Goal: Task Accomplishment & Management: Manage account settings

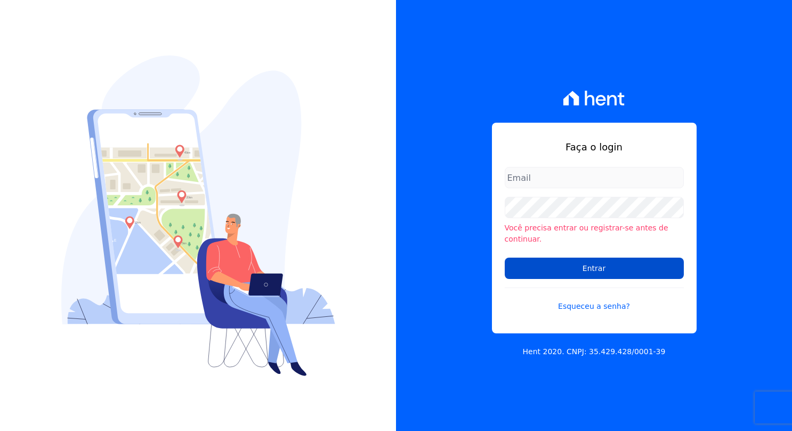
type input "barbara@blendi.com.br"
click at [539, 271] on input "Entrar" at bounding box center [594, 267] width 179 height 21
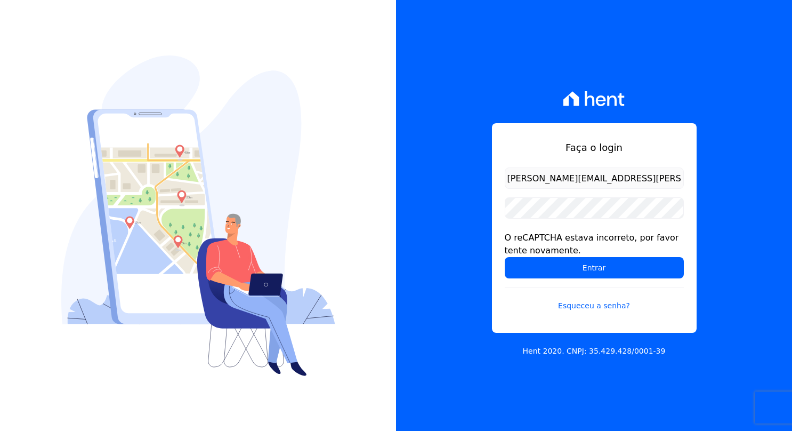
click at [539, 271] on input "Entrar" at bounding box center [594, 267] width 179 height 21
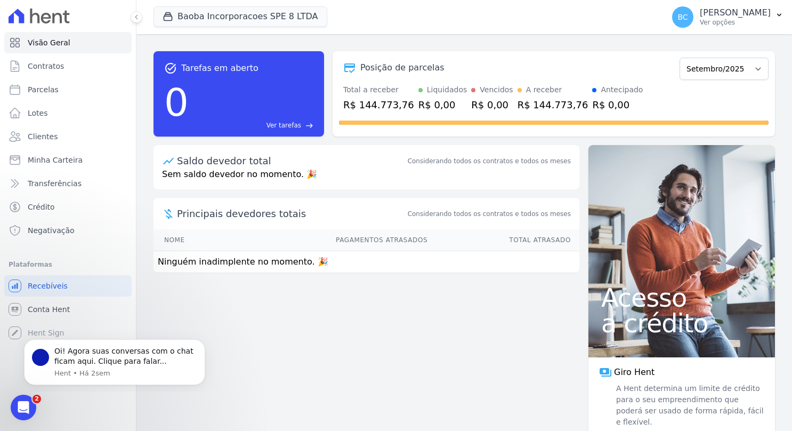
click at [216, 318] on div "task_alt Tarefas em aberto 0 Ver tarefas east Posição de parcelas Março/2025 Ab…" at bounding box center [464, 232] width 656 height 397
click at [700, 20] on p "Ver opções" at bounding box center [735, 22] width 71 height 9
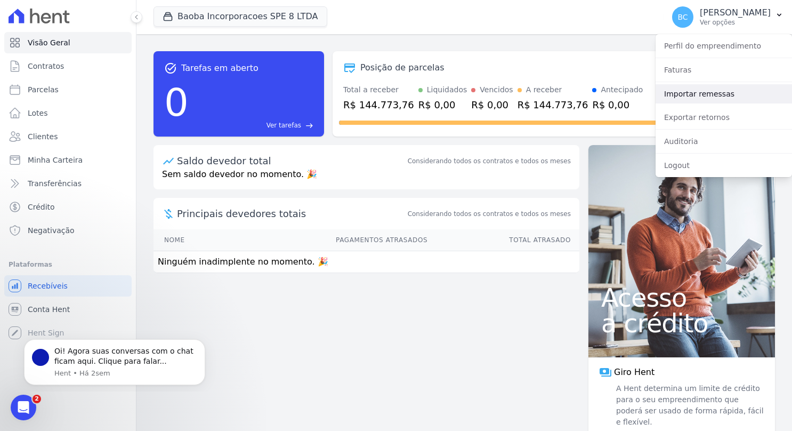
click at [684, 90] on link "Importar remessas" at bounding box center [724, 93] width 136 height 19
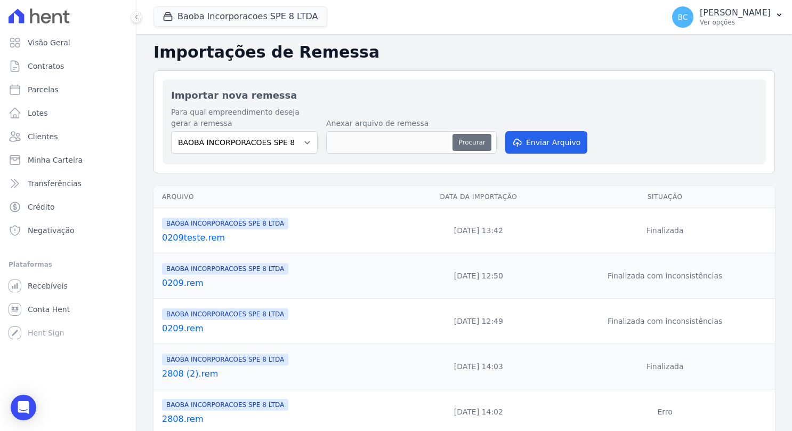
click at [468, 141] on button "Procurar" at bounding box center [471, 142] width 38 height 17
type input "RPO0509.rem"
click at [528, 138] on button "Enviar Arquivo" at bounding box center [546, 142] width 82 height 22
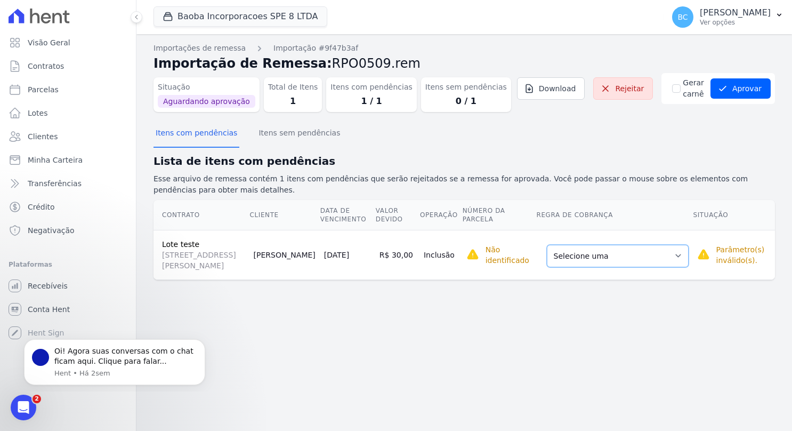
click at [613, 261] on select "Selecione uma Nova Parcela Avulsa Parcela Avulsa Existente [GEOGRAPHIC_DATA] (1…" at bounding box center [618, 256] width 142 height 22
click at [493, 303] on div "Importações de remessa Importação #9f47b3af Importação de Remessa: RPO0509.rem …" at bounding box center [464, 232] width 656 height 397
click at [620, 256] on select "Selecione uma Nova Parcela Avulsa Parcela Avulsa Existente [GEOGRAPHIC_DATA] (1…" at bounding box center [618, 256] width 142 height 22
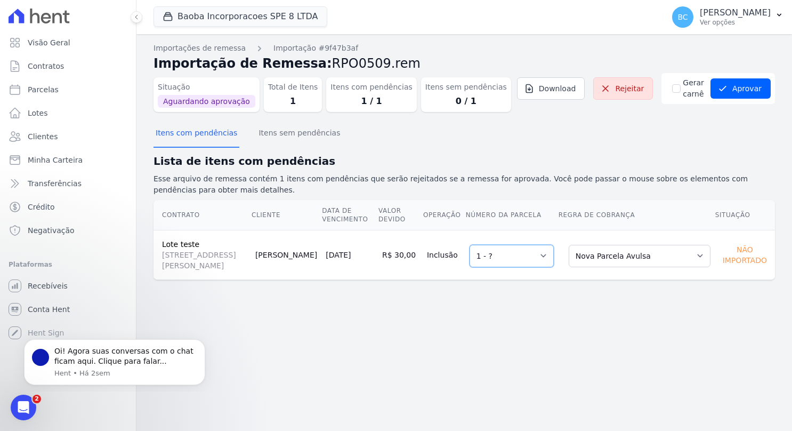
click at [550, 256] on select "Selecione uma 1 - ?" at bounding box center [512, 256] width 84 height 22
click at [747, 259] on div "Não importado" at bounding box center [745, 255] width 52 height 26
click at [735, 291] on div "Importações de remessa Importação #9f47b3af Importação de Remessa: RPO0509.rem …" at bounding box center [463, 170] width 621 height 254
click at [631, 82] on link "Rejeitar" at bounding box center [623, 88] width 60 height 22
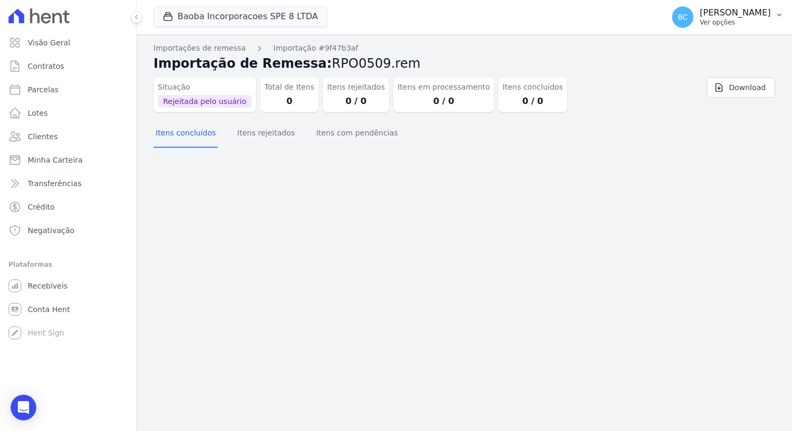
click at [700, 22] on p "Ver opções" at bounding box center [735, 22] width 71 height 9
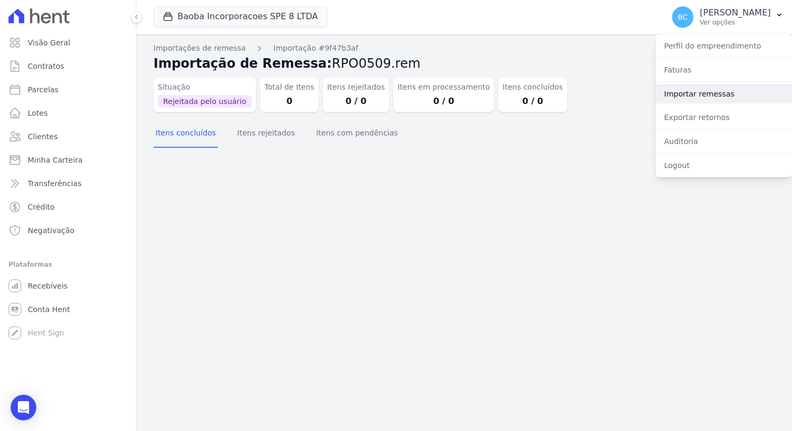
click at [683, 89] on link "Importar remessas" at bounding box center [724, 93] width 136 height 19
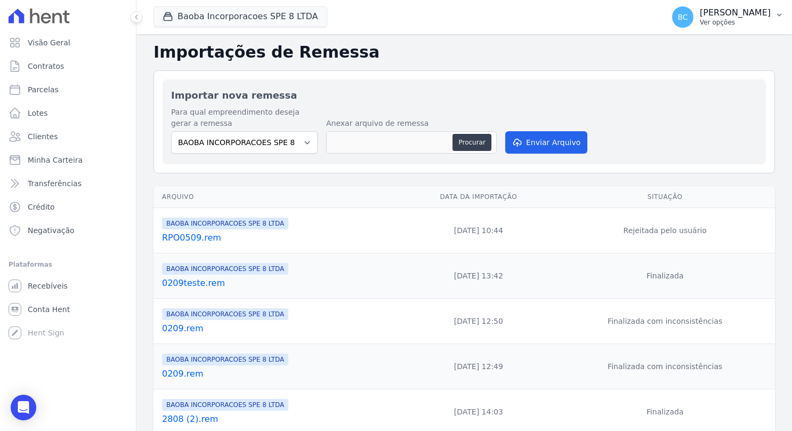
click at [700, 25] on p "Ver opções" at bounding box center [735, 22] width 71 height 9
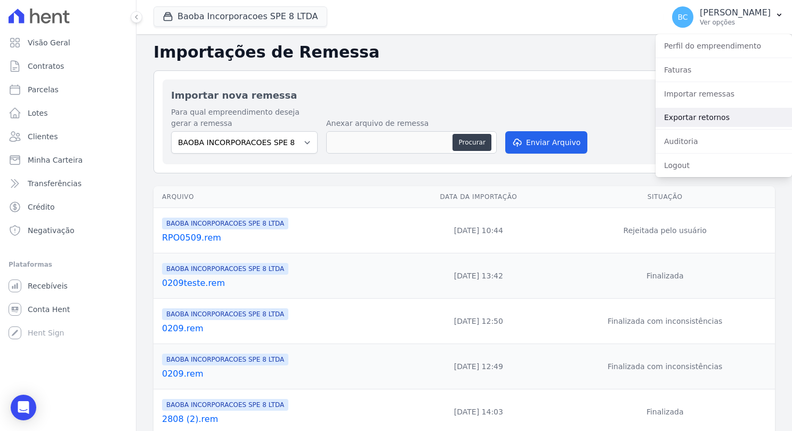
click at [693, 119] on link "Exportar retornos" at bounding box center [724, 117] width 136 height 19
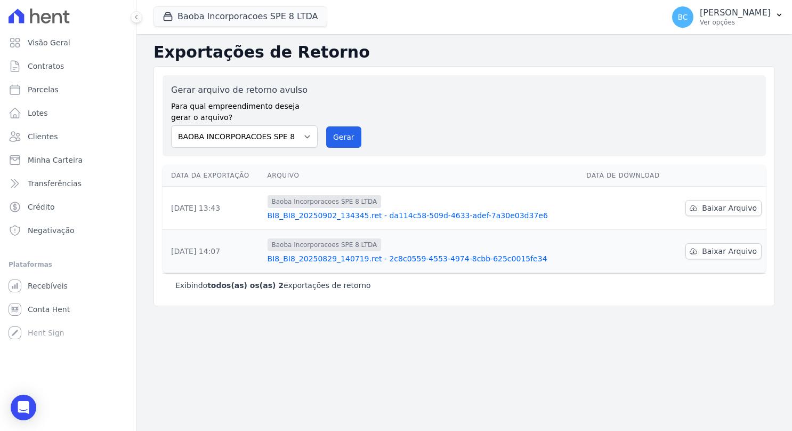
click at [693, 119] on div "Gerar arquivo de retorno avulso Para qual empreendimento deseja gerar o arquivo…" at bounding box center [464, 116] width 586 height 64
click at [750, 205] on span "Baixar Arquivo" at bounding box center [729, 208] width 55 height 11
click at [700, 26] on p "Ver opções" at bounding box center [735, 22] width 71 height 9
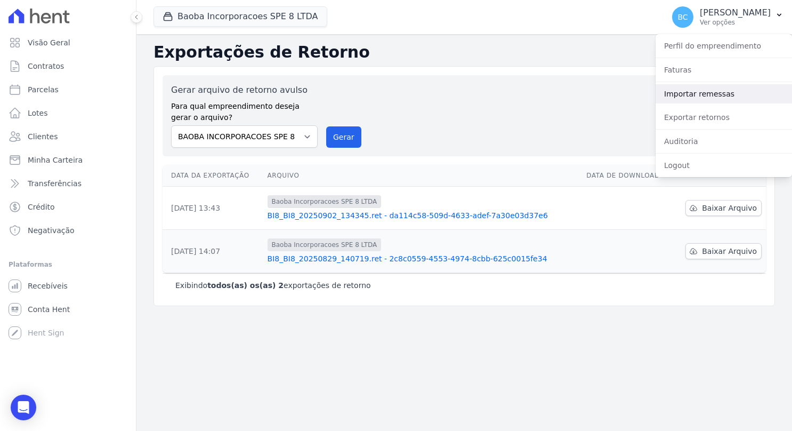
click at [691, 89] on link "Importar remessas" at bounding box center [724, 93] width 136 height 19
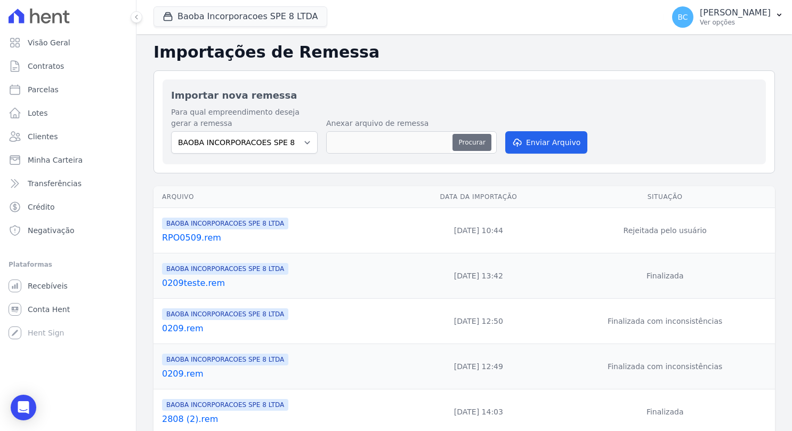
click at [475, 137] on button "Procurar" at bounding box center [471, 142] width 38 height 17
type input "RPO050925.rem"
click at [514, 147] on button "Enviar Arquivo" at bounding box center [546, 142] width 82 height 22
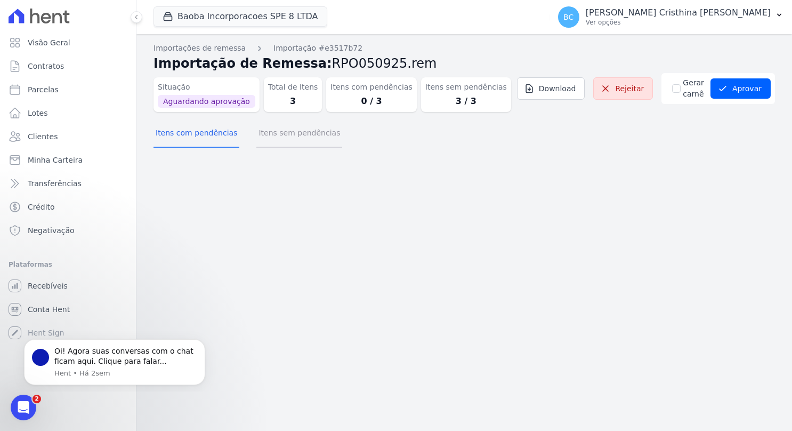
click at [298, 134] on button "Itens sem pendências" at bounding box center [299, 134] width 86 height 28
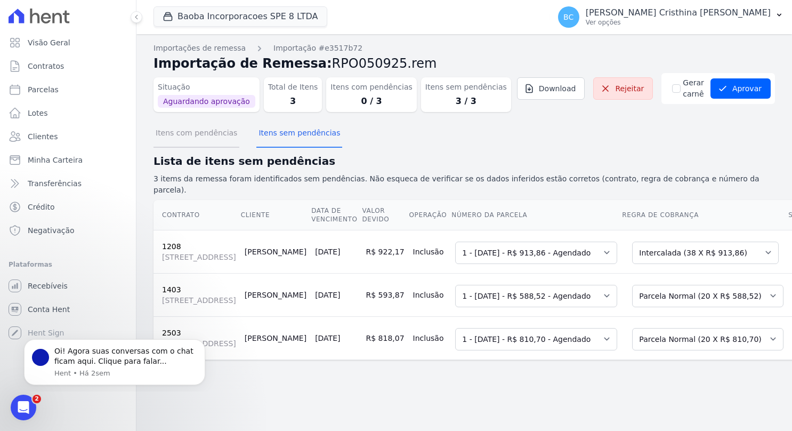
click at [199, 133] on button "Itens com pendências" at bounding box center [196, 134] width 86 height 28
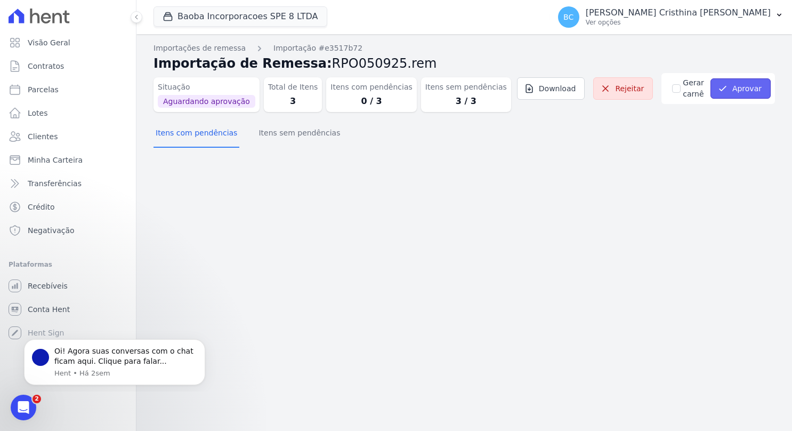
click at [738, 88] on button "Aprovar" at bounding box center [740, 88] width 60 height 20
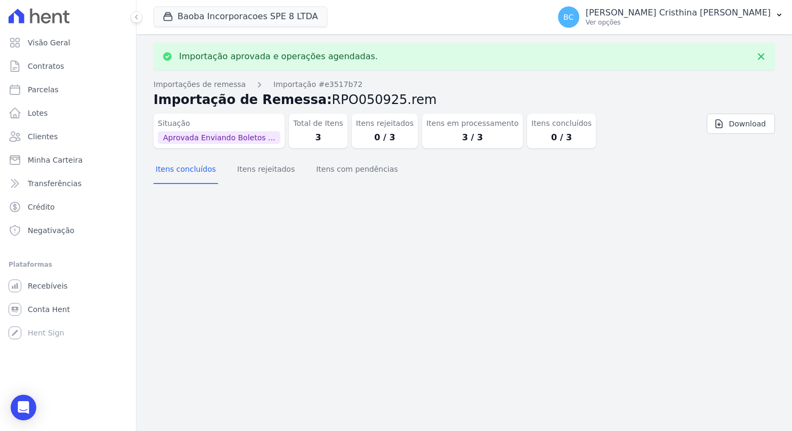
drag, startPoint x: 177, startPoint y: 56, endPoint x: 369, endPoint y: 59, distance: 191.9
click at [369, 59] on div "Importação aprovada e operações agendadas." at bounding box center [464, 56] width 604 height 11
click at [49, 93] on span "Parcelas" at bounding box center [43, 89] width 31 height 11
select select
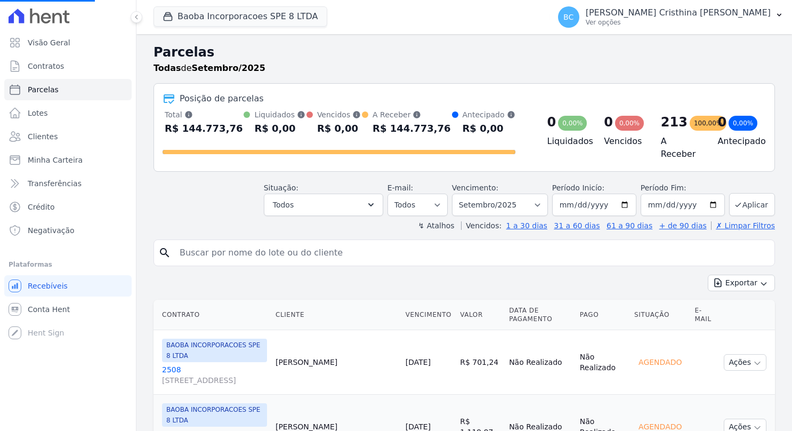
select select
click at [254, 251] on input "search" at bounding box center [471, 252] width 597 height 21
click at [262, 244] on input "search" at bounding box center [471, 252] width 597 height 21
type input "adilson"
select select
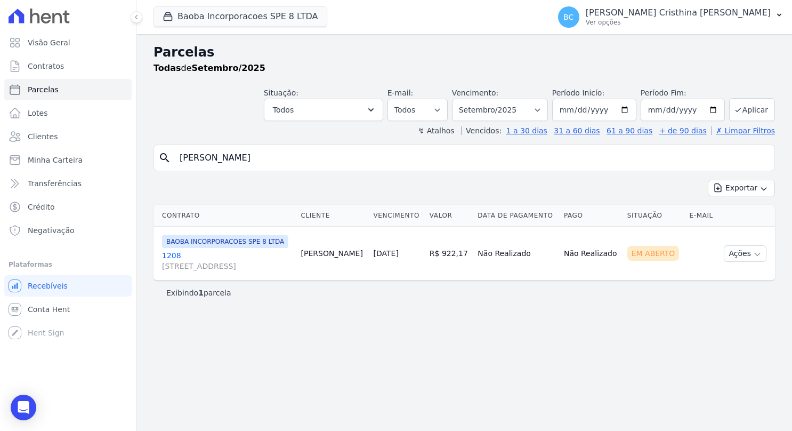
click at [666, 261] on div "Em Aberto" at bounding box center [653, 253] width 52 height 15
drag, startPoint x: 675, startPoint y: 272, endPoint x: 645, endPoint y: 262, distance: 31.5
click at [645, 261] on div "Em Aberto" at bounding box center [653, 253] width 52 height 15
drag, startPoint x: 645, startPoint y: 262, endPoint x: 658, endPoint y: 289, distance: 29.6
click at [658, 280] on td "Em Aberto" at bounding box center [654, 253] width 62 height 54
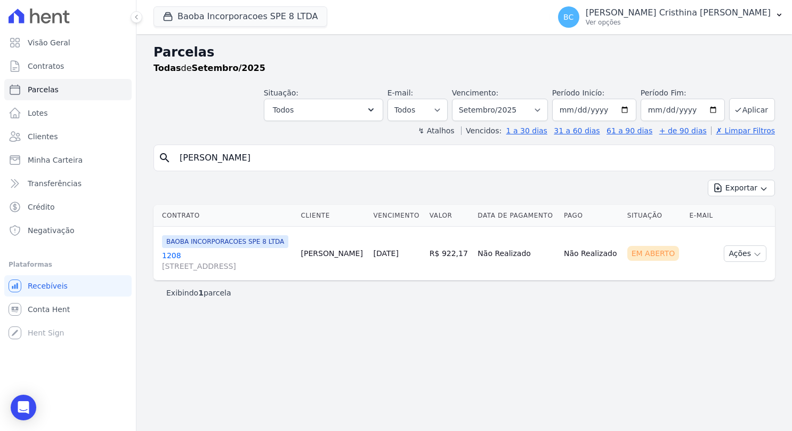
drag, startPoint x: 619, startPoint y: 272, endPoint x: 587, endPoint y: 272, distance: 32.5
click at [587, 272] on td "Não Realizado" at bounding box center [591, 253] width 63 height 54
drag, startPoint x: 587, startPoint y: 272, endPoint x: 663, endPoint y: 276, distance: 76.3
click at [663, 261] on div "Em Aberto" at bounding box center [653, 253] width 52 height 15
click at [744, 262] on button "Ações" at bounding box center [745, 253] width 43 height 17
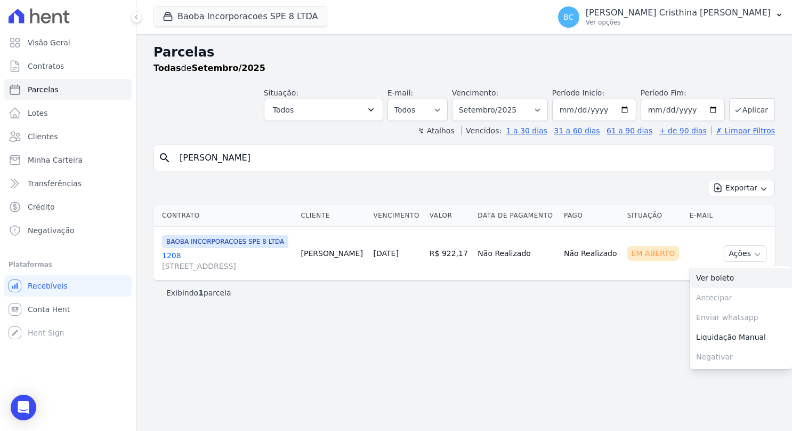
click at [728, 288] on link "Ver boleto" at bounding box center [741, 278] width 102 height 20
click at [689, 21] on p "Ver opções" at bounding box center [678, 22] width 185 height 9
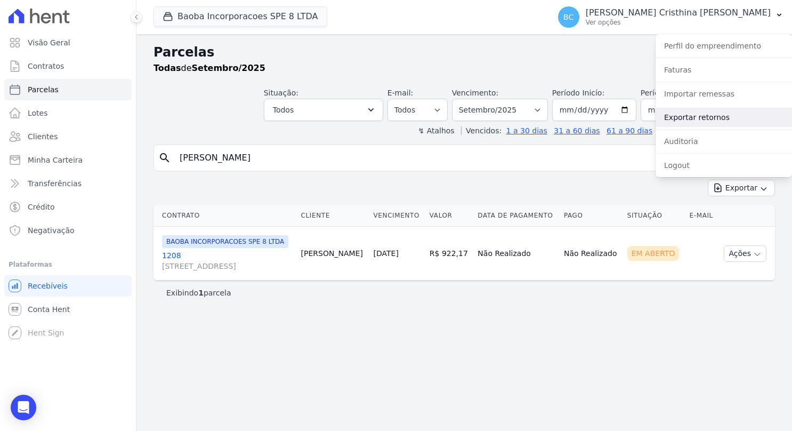
click at [689, 112] on link "Exportar retornos" at bounding box center [724, 117] width 136 height 19
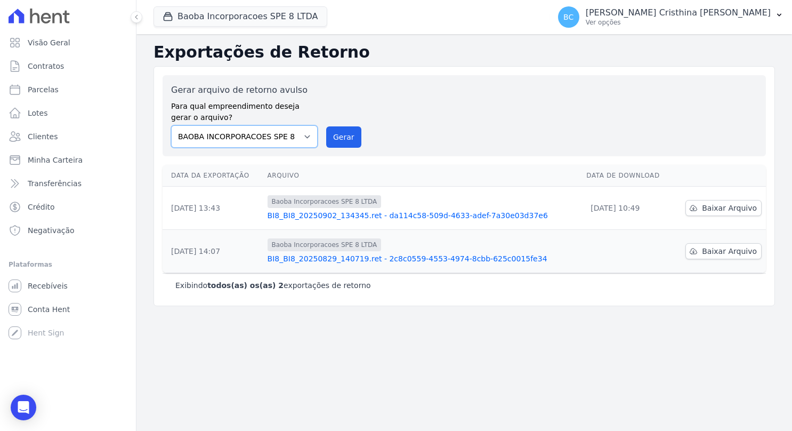
click at [309, 139] on select "BAOBA INCORPORACOES SPE 8 LTDA" at bounding box center [244, 136] width 147 height 22
click at [346, 135] on button "Gerar" at bounding box center [343, 136] width 35 height 21
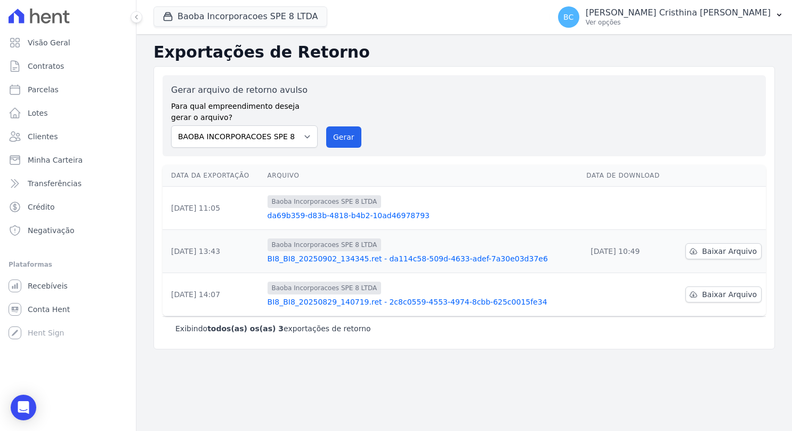
click at [482, 132] on div "Gerar arquivo de retorno avulso Para qual empreendimento deseja gerar o arquivo…" at bounding box center [464, 116] width 586 height 64
click at [391, 213] on link "da69b359-d83b-4818-b4b2-10ad46978793" at bounding box center [423, 215] width 311 height 11
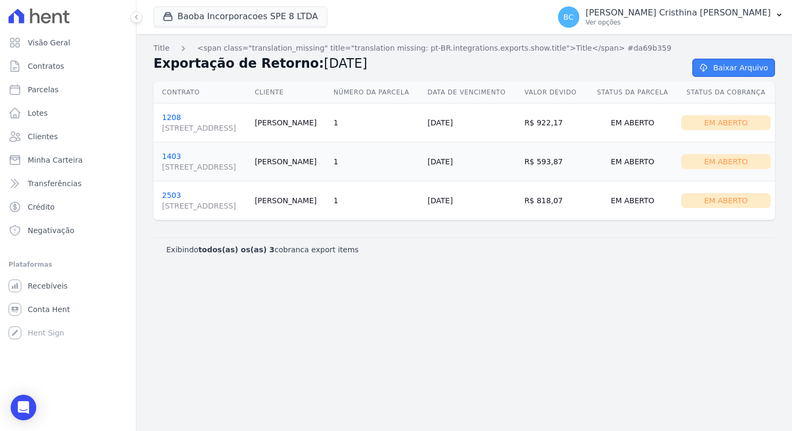
click at [718, 65] on link "Baixar Arquivo" at bounding box center [733, 68] width 83 height 18
click at [695, 19] on p "Ver opções" at bounding box center [678, 22] width 185 height 9
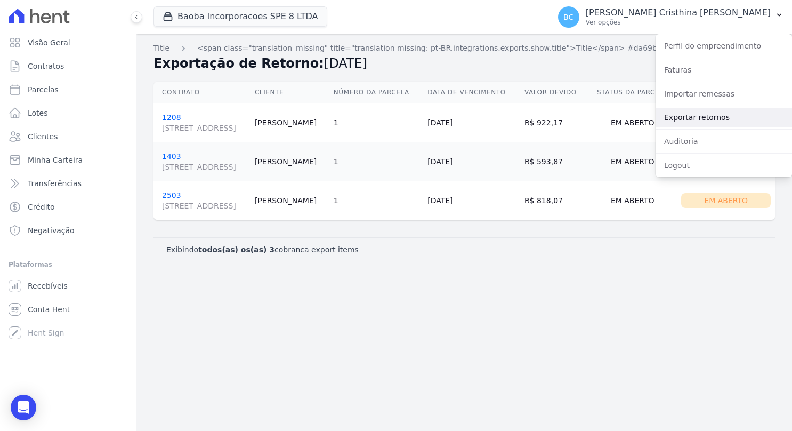
click at [684, 123] on link "Exportar retornos" at bounding box center [724, 117] width 136 height 19
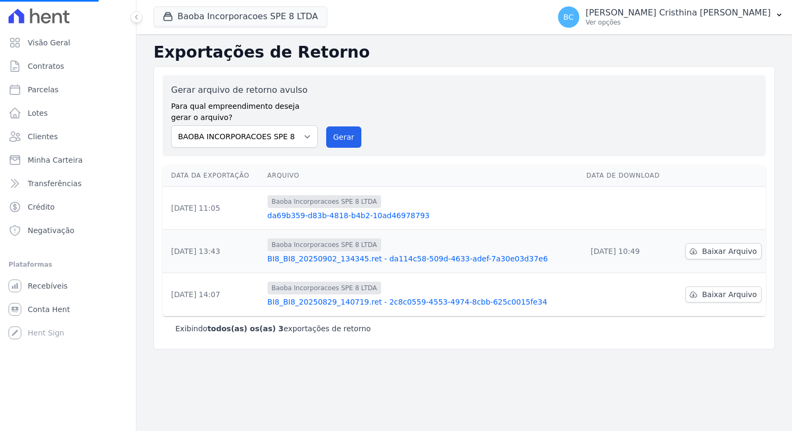
click at [582, 185] on th "Data de Download" at bounding box center [627, 176] width 90 height 22
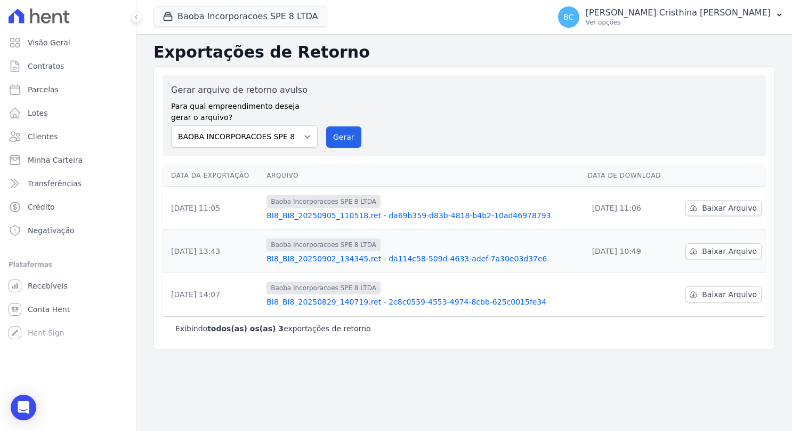
click at [585, 202] on td "05/09/2025, 11:06" at bounding box center [629, 208] width 90 height 43
click at [728, 206] on span "Baixar Arquivo" at bounding box center [729, 208] width 55 height 11
click at [443, 91] on div "Gerar arquivo de retorno avulso Para qual empreendimento deseja gerar o arquivo…" at bounding box center [464, 116] width 586 height 64
click at [693, 21] on p "Ver opções" at bounding box center [678, 22] width 185 height 9
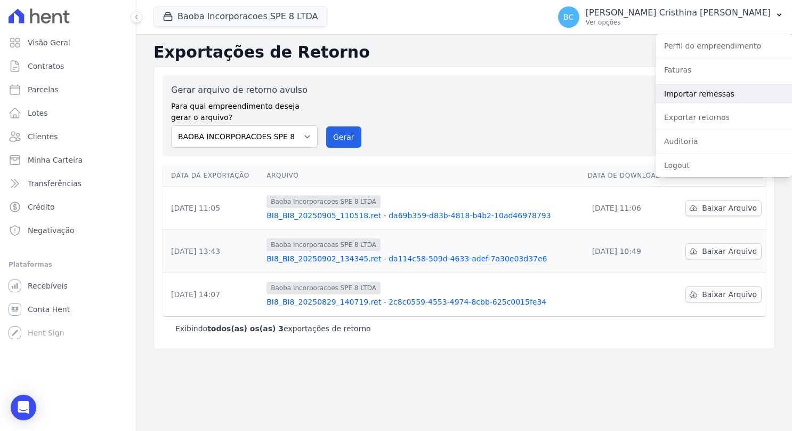
click at [683, 90] on link "Importar remessas" at bounding box center [724, 93] width 136 height 19
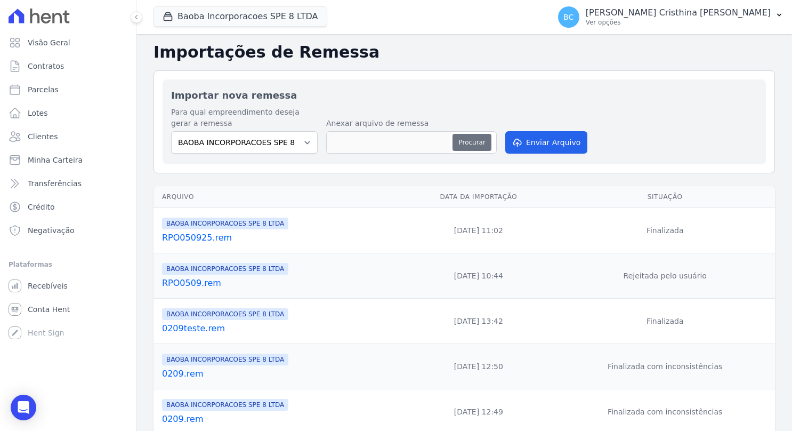
click at [459, 143] on button "Procurar" at bounding box center [471, 142] width 38 height 17
type input "050920255.rem"
click at [528, 141] on button "Enviar Arquivo" at bounding box center [546, 142] width 82 height 22
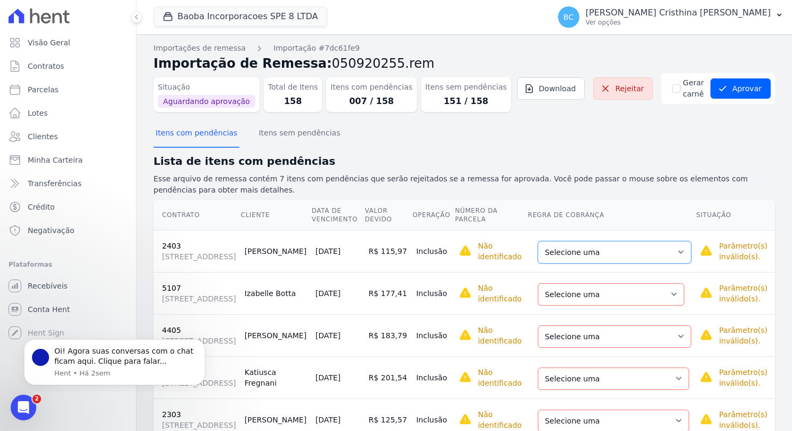
click at [577, 263] on select "Selecione uma Nova Parcela Avulsa Parcela Avulsa Existente Parcela Normal (12 X…" at bounding box center [614, 252] width 153 height 22
click at [573, 159] on h2 "Lista de itens com pendências" at bounding box center [463, 161] width 621 height 16
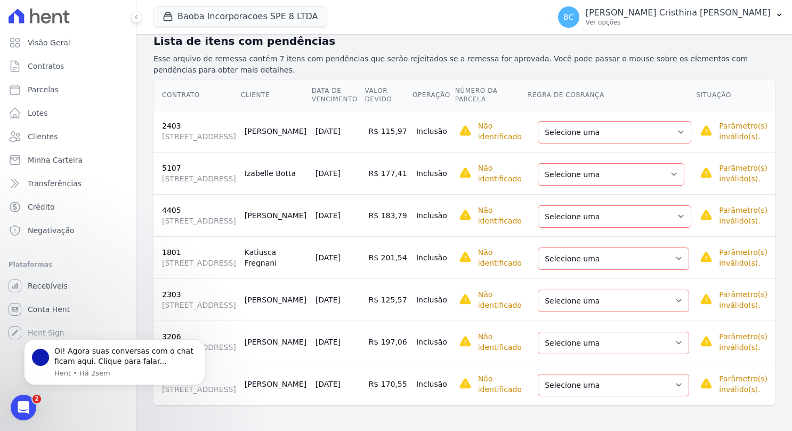
scroll to position [245, 0]
drag, startPoint x: 662, startPoint y: 140, endPoint x: 649, endPoint y: 145, distance: 14.3
click at [662, 205] on select "Selecione uma Nova Parcela Avulsa Parcela Avulsa Existente Parcela Normal (1 X …" at bounding box center [614, 216] width 153 height 22
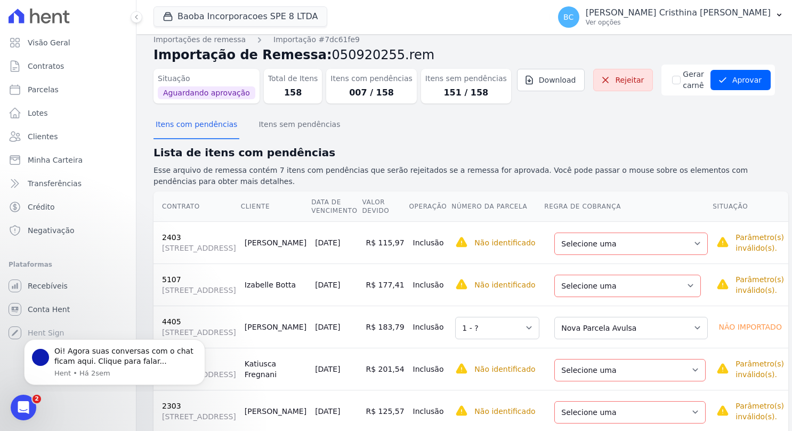
scroll to position [0, 0]
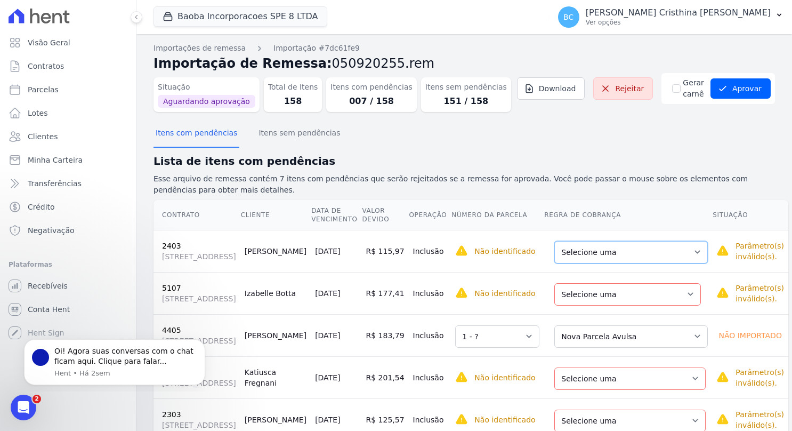
click at [599, 261] on select "Selecione uma Nova Parcela Avulsa Parcela Avulsa Existente Parcela Normal (12 X…" at bounding box center [630, 252] width 153 height 22
click at [574, 305] on select "Selecione uma Nova Parcela Avulsa Parcela Avulsa Existente Parcela Normal (1 X …" at bounding box center [627, 294] width 147 height 22
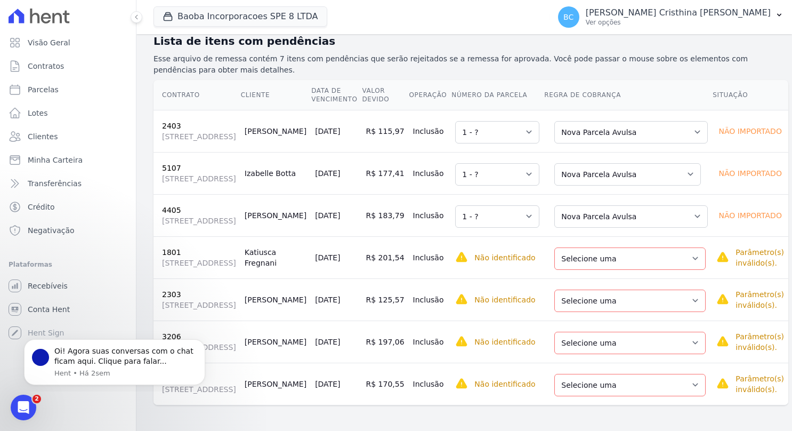
scroll to position [245, 0]
click at [567, 247] on select "Selecione uma Nova Parcela Avulsa Parcela Avulsa Existente Intercalada (1 X R$ …" at bounding box center [629, 258] width 151 height 22
click at [560, 289] on select "Selecione uma Nova Parcela Avulsa Parcela Avulsa Existente Outros (1 X R$ 410,3…" at bounding box center [629, 300] width 151 height 22
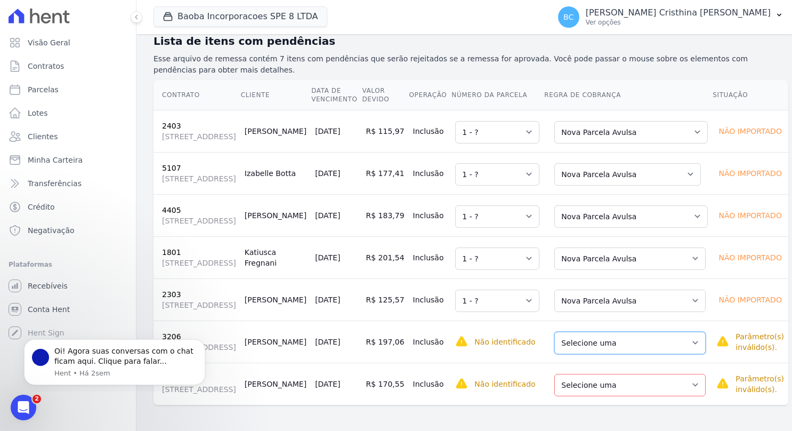
click at [573, 331] on select "Selecione uma Nova Parcela Avulsa Parcela Avulsa Existente Outros (20 X R$ 531,…" at bounding box center [629, 342] width 151 height 22
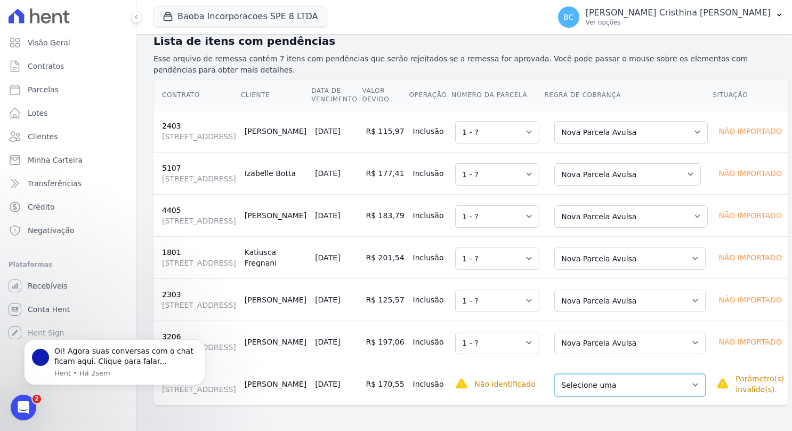
click at [581, 374] on select "Selecione uma Nova Parcela Avulsa Parcela Avulsa Existente Outros (20 X R$ 531,…" at bounding box center [629, 385] width 151 height 22
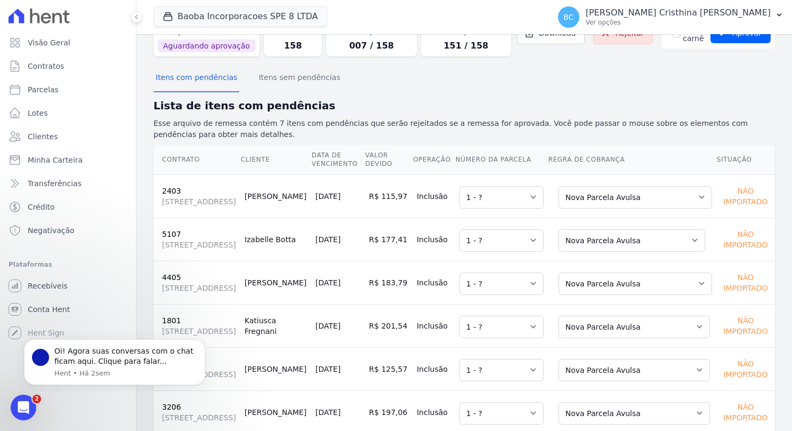
scroll to position [0, 0]
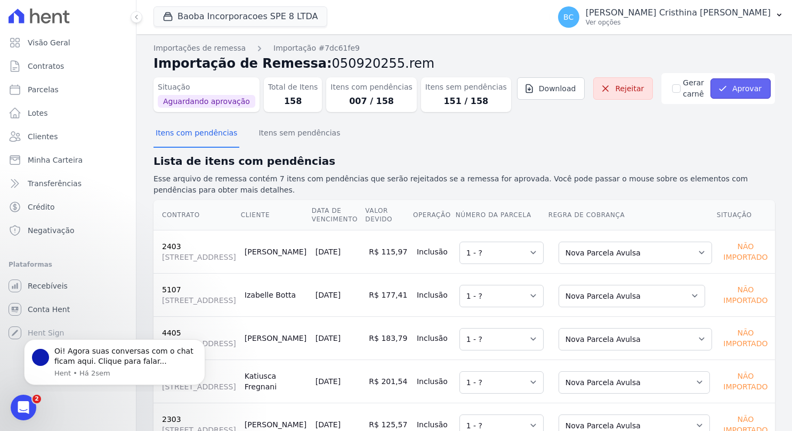
click at [722, 97] on button "Aprovar" at bounding box center [740, 88] width 60 height 20
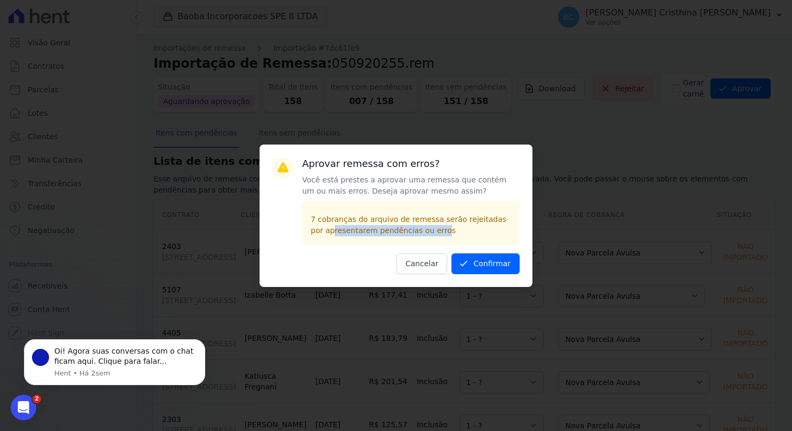
drag, startPoint x: 343, startPoint y: 232, endPoint x: 422, endPoint y: 231, distance: 78.9
click at [422, 231] on p "7 cobranças do arquivo de remessa serão rejeitadas por apresentarem pendências …" at bounding box center [411, 225] width 200 height 22
drag, startPoint x: 422, startPoint y: 231, endPoint x: 472, endPoint y: 267, distance: 61.1
click at [469, 267] on icon "submit" at bounding box center [463, 263] width 11 height 11
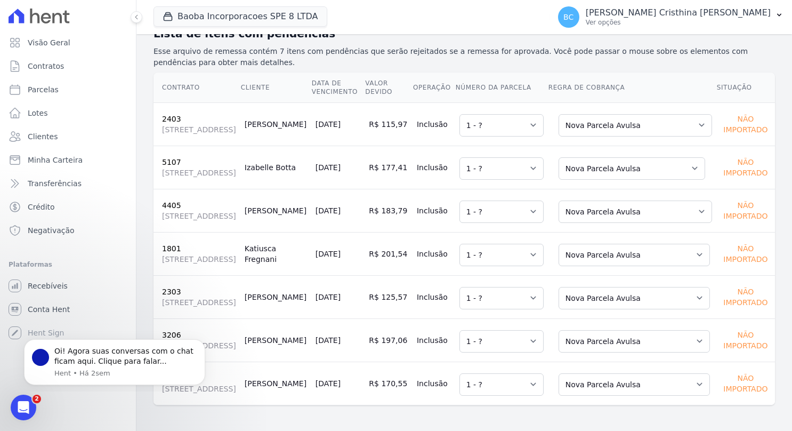
scroll to position [245, 0]
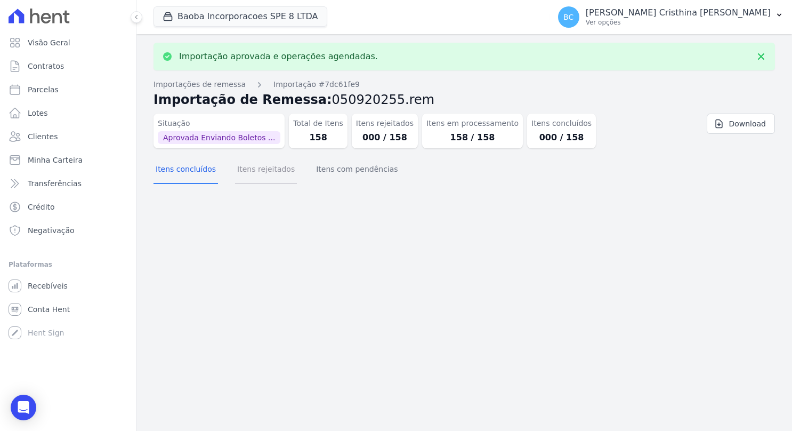
click at [257, 173] on button "Itens rejeitados" at bounding box center [266, 170] width 62 height 28
click at [353, 168] on button "Itens com pendências" at bounding box center [357, 170] width 86 height 28
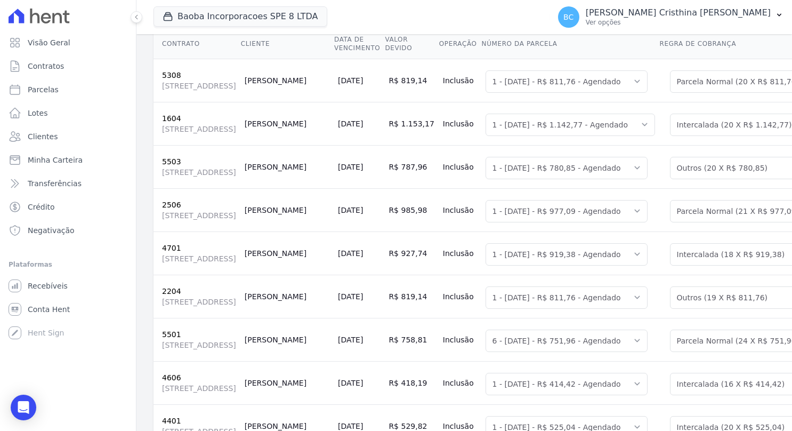
scroll to position [0, 0]
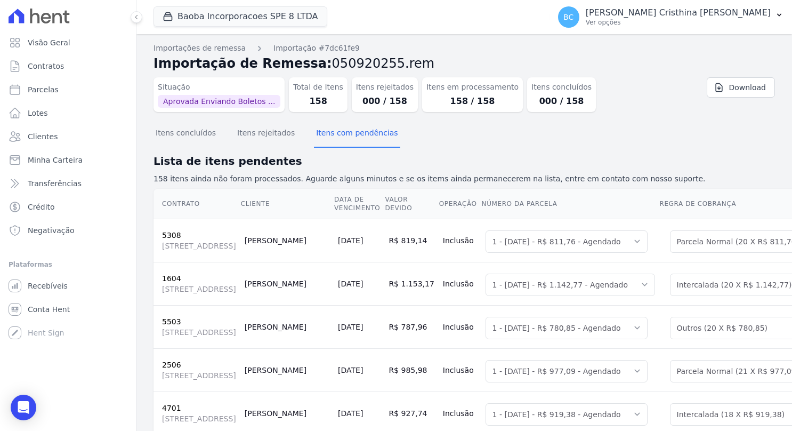
click at [441, 140] on div "Itens concluídos Itens rejeitados Itens com pendências" at bounding box center [463, 133] width 621 height 26
click at [193, 136] on button "Itens concluídos" at bounding box center [185, 134] width 64 height 28
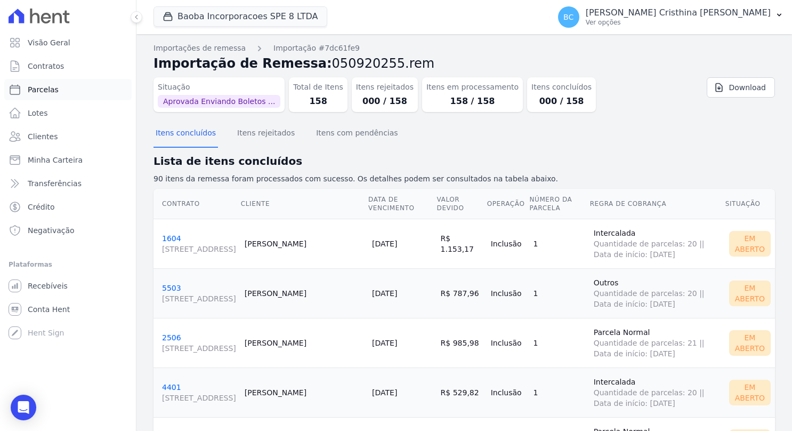
click at [47, 87] on span "Parcelas" at bounding box center [43, 89] width 31 height 11
select select
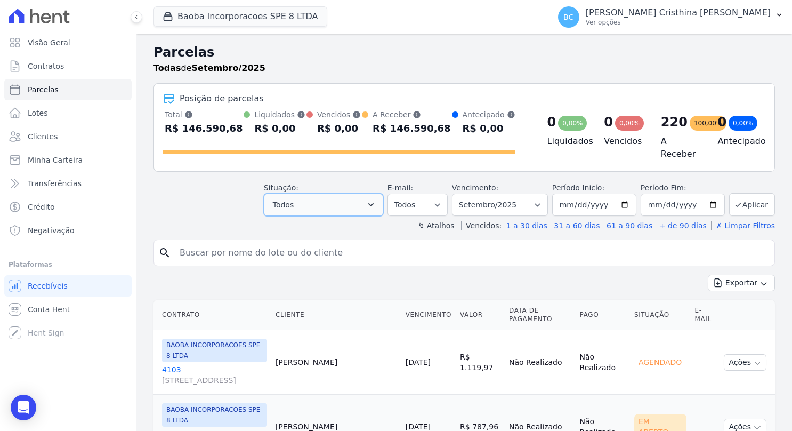
click at [317, 199] on button "Todos" at bounding box center [323, 204] width 119 height 22
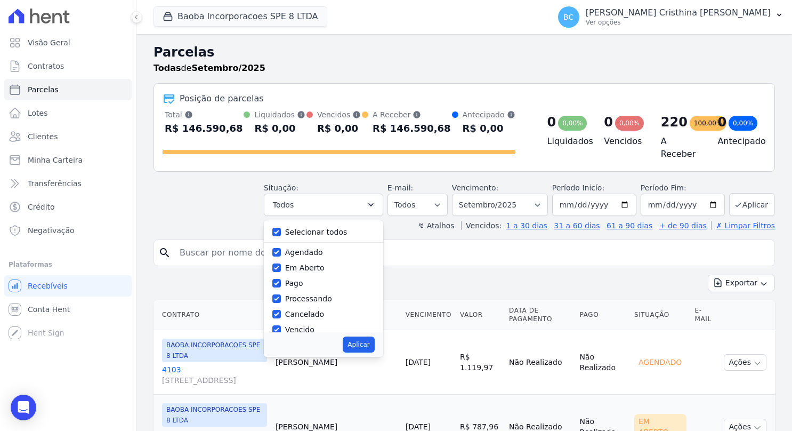
click at [320, 230] on label "Selecionar todos" at bounding box center [316, 232] width 62 height 9
click at [281, 230] on input "Selecionar todos" at bounding box center [276, 232] width 9 height 9
checkbox input "false"
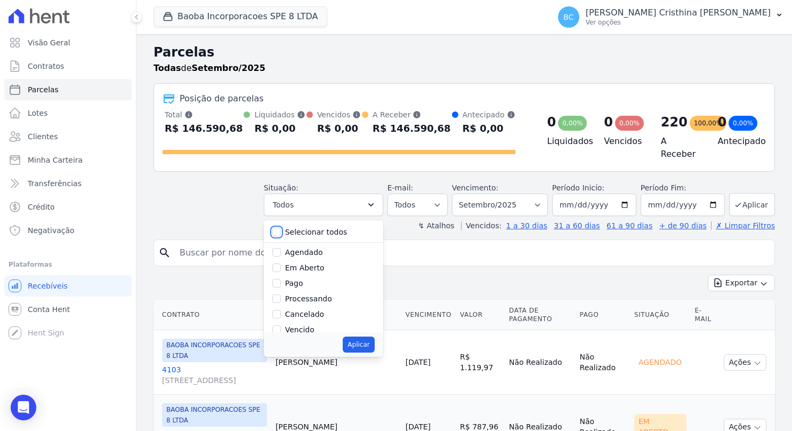
checkbox input "false"
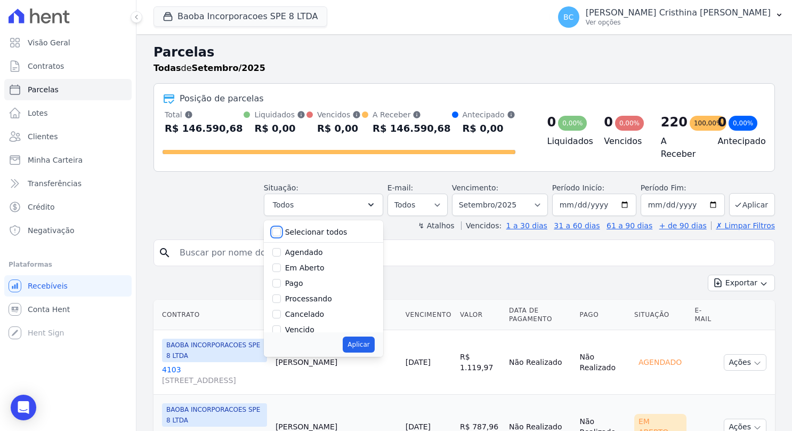
checkbox input "false"
click at [317, 248] on label "Agendado" at bounding box center [304, 252] width 38 height 9
click at [281, 248] on input "Agendado" at bounding box center [276, 252] width 9 height 9
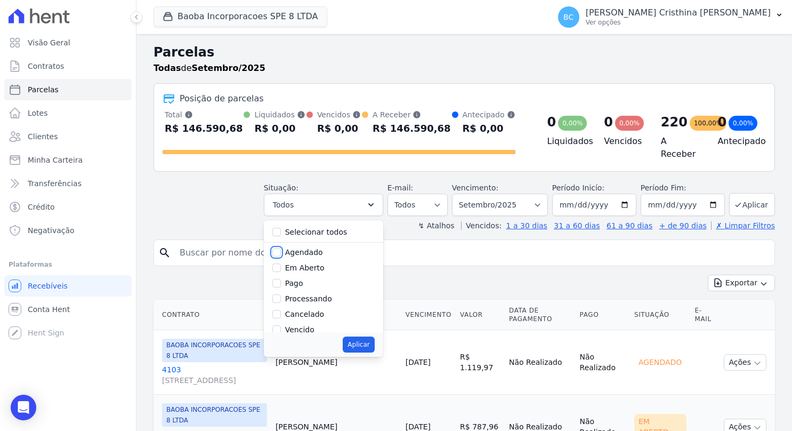
checkbox input "true"
click at [372, 339] on button "Aplicar" at bounding box center [358, 344] width 31 height 16
select select "scheduled"
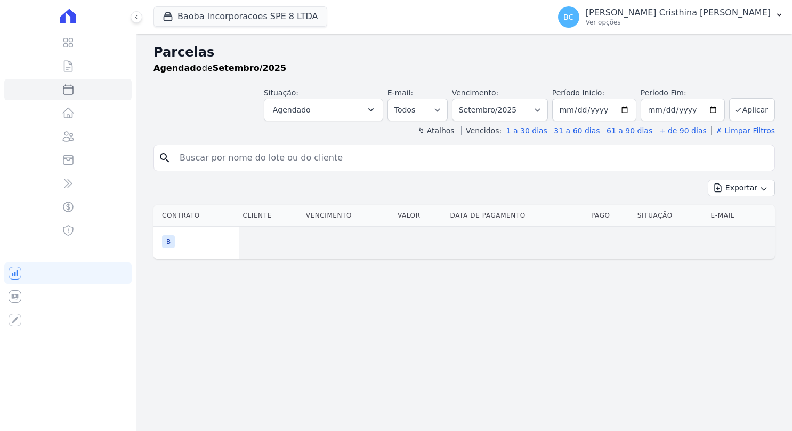
select select
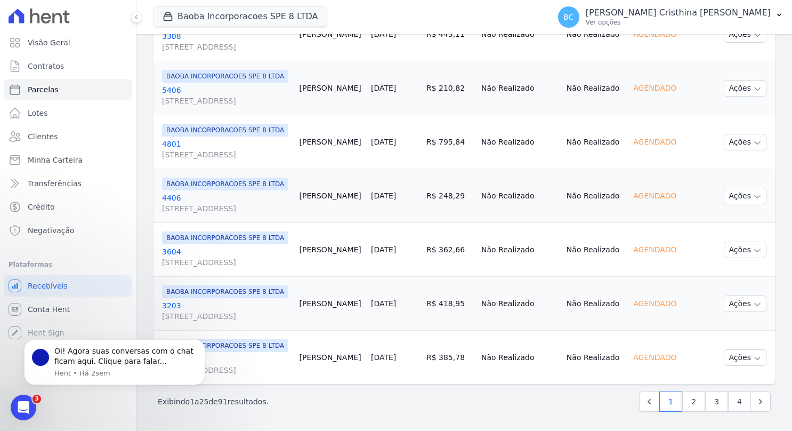
scroll to position [1457, 0]
click at [367, 289] on td "[PERSON_NAME]" at bounding box center [330, 304] width 71 height 54
click at [230, 285] on span "BAOBA INCORPORACOES SPE 8 LTDA" at bounding box center [225, 291] width 126 height 13
click at [174, 300] on link "3203 AV SETE DE SETEMBRO, 4995, LOJA 02 COND NEW ORLEANSRESIDENC" at bounding box center [226, 310] width 129 height 21
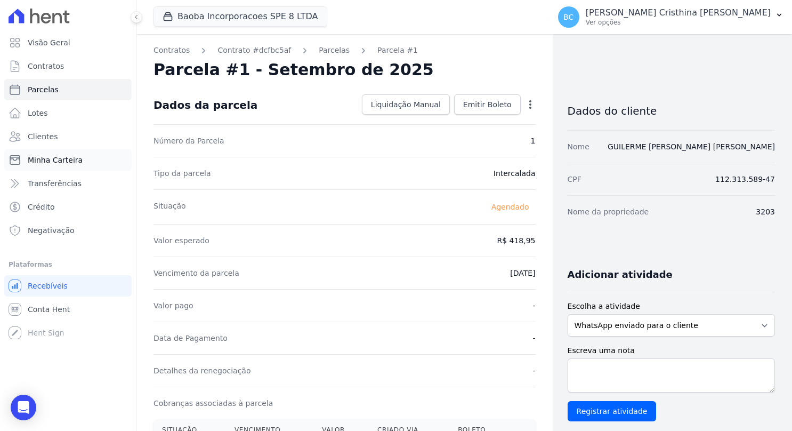
click at [61, 163] on span "Minha Carteira" at bounding box center [55, 160] width 55 height 11
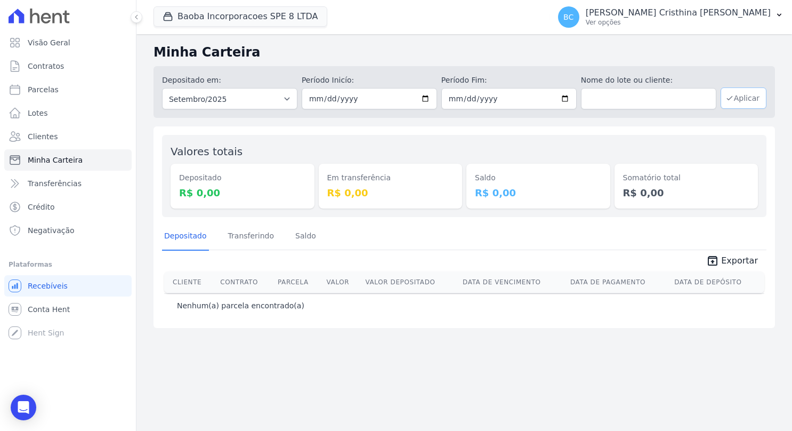
click at [732, 99] on icon "button" at bounding box center [729, 98] width 9 height 9
click at [239, 275] on th "Contrato" at bounding box center [245, 281] width 58 height 21
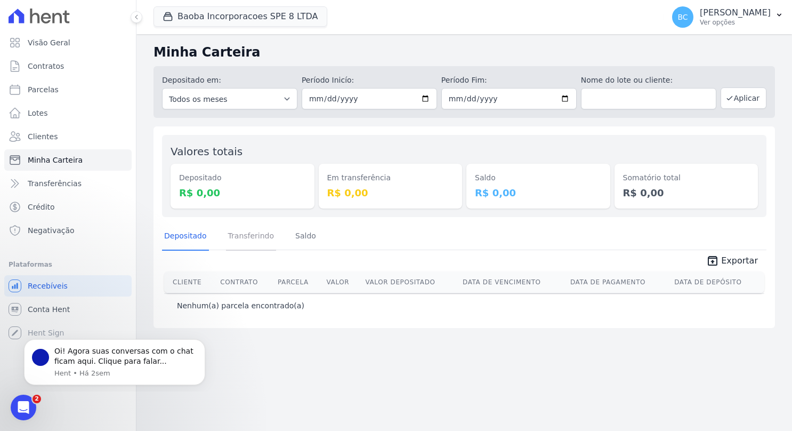
click at [249, 239] on link "Transferindo" at bounding box center [251, 237] width 51 height 28
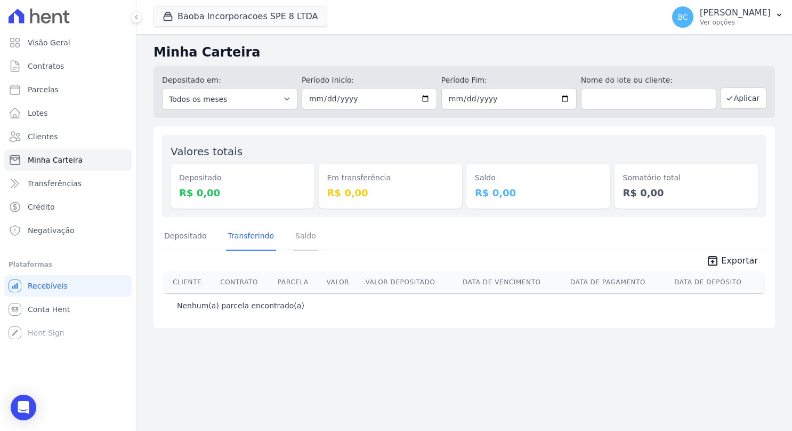
click at [296, 237] on link "Saldo" at bounding box center [305, 237] width 25 height 28
click at [55, 84] on link "Parcelas" at bounding box center [67, 89] width 127 height 21
select select
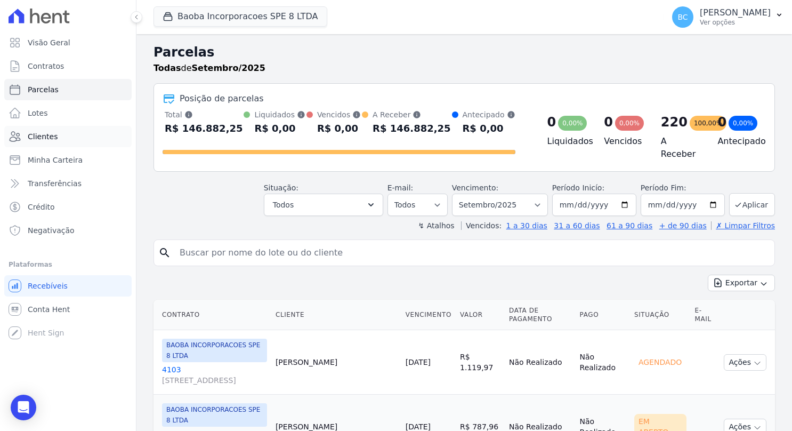
click at [43, 135] on span "Clientes" at bounding box center [43, 136] width 30 height 11
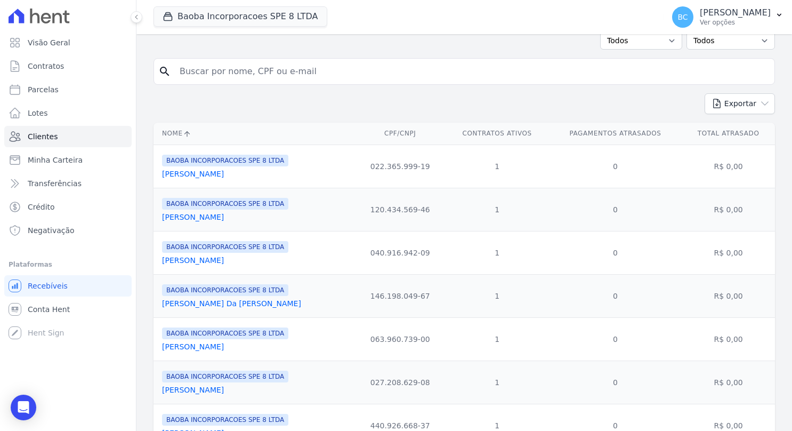
scroll to position [107, 0]
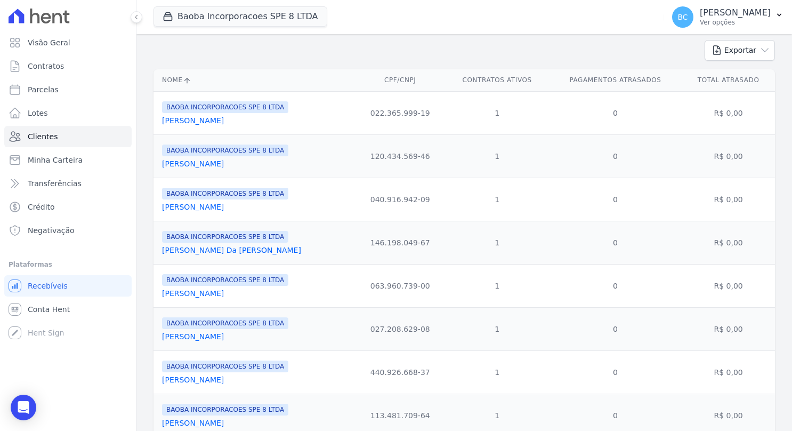
click at [215, 166] on link "[PERSON_NAME]" at bounding box center [193, 163] width 62 height 9
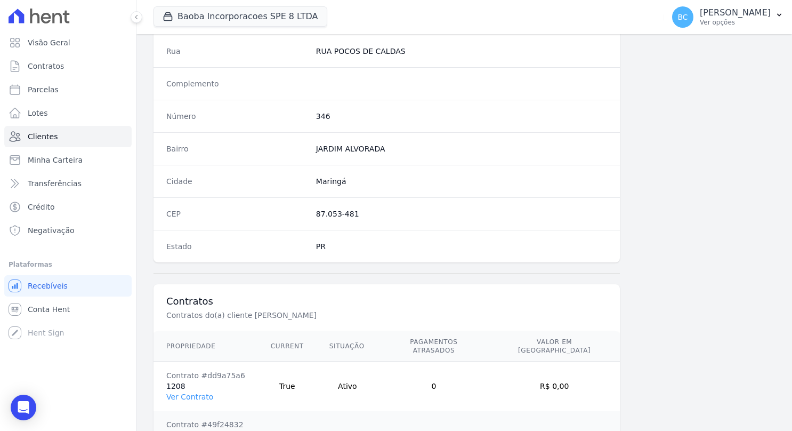
scroll to position [610, 0]
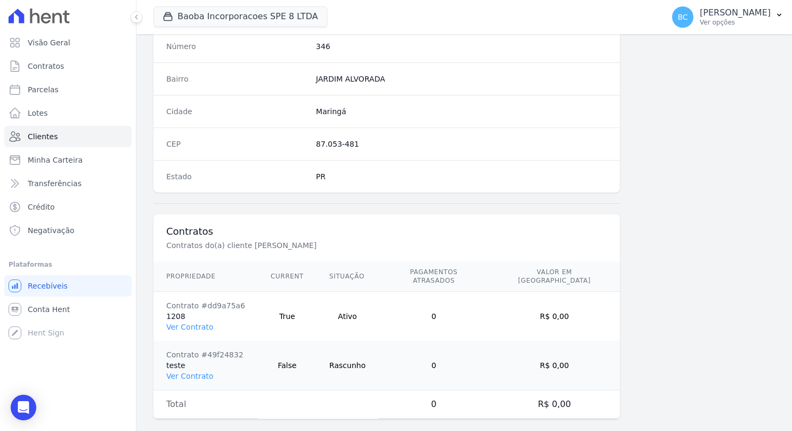
drag, startPoint x: 232, startPoint y: 290, endPoint x: 603, endPoint y: 309, distance: 371.4
click at [603, 309] on tr "Contrato #dd9a75a6 1208 Ver Contrato True Ativo 0 R$ 0,00" at bounding box center [386, 317] width 466 height 50
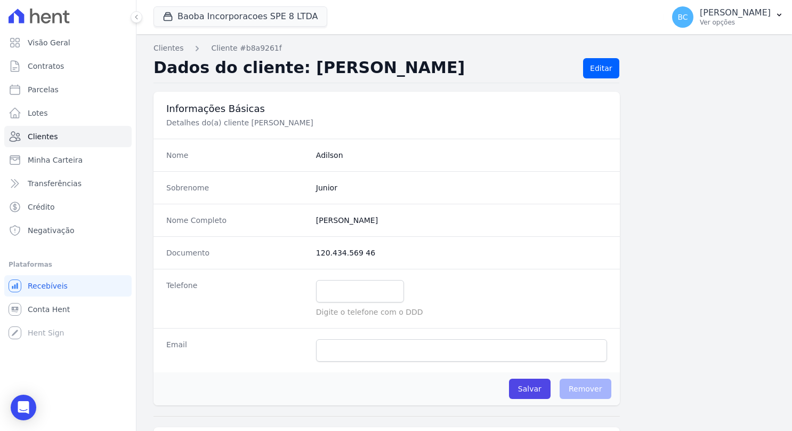
scroll to position [0, 0]
click at [43, 163] on span "Minha Carteira" at bounding box center [55, 160] width 55 height 11
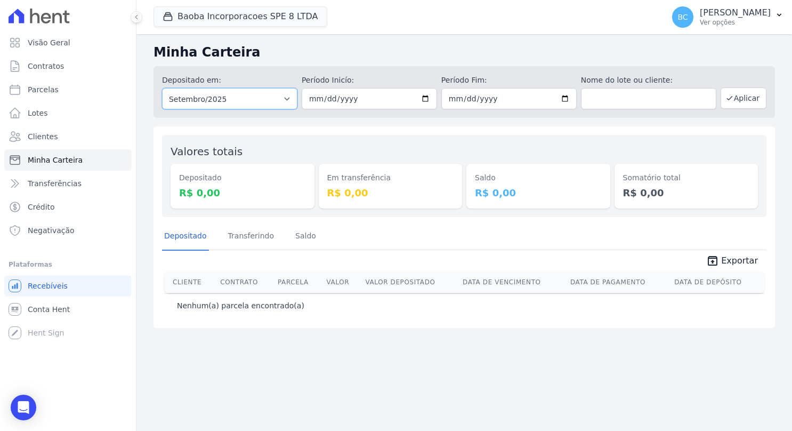
click at [279, 100] on select "Todos os meses Março/2025 Abril/2025 Maio/2025 Junho/2025 Julho/2025 Agosto/202…" at bounding box center [229, 98] width 135 height 21
click at [60, 92] on link "Parcelas" at bounding box center [67, 89] width 127 height 21
select select
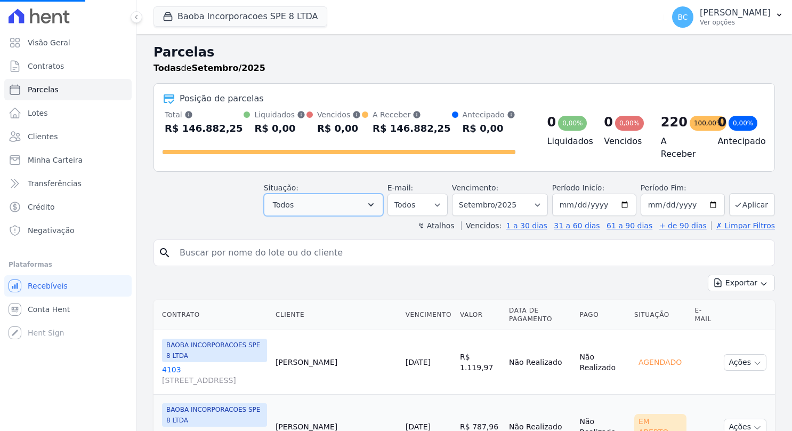
click at [376, 204] on icon "button" at bounding box center [371, 204] width 11 height 11
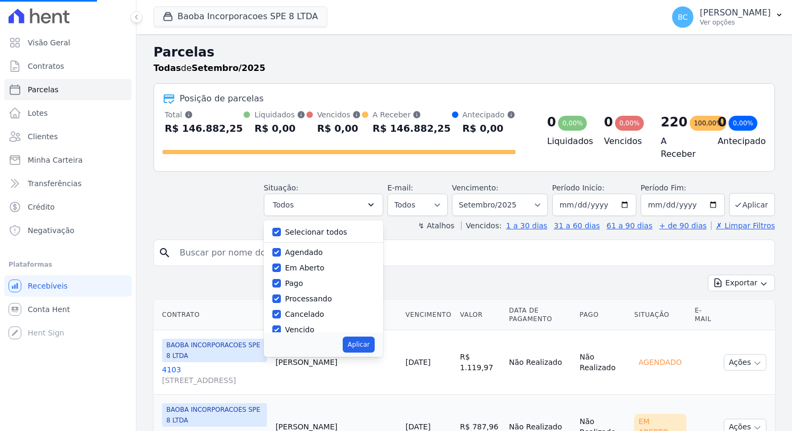
click at [324, 233] on div "Selecionar todos" at bounding box center [323, 231] width 102 height 15
click at [321, 228] on label "Selecionar todos" at bounding box center [316, 232] width 62 height 9
click at [281, 228] on input "Selecionar todos" at bounding box center [276, 232] width 9 height 9
checkbox input "false"
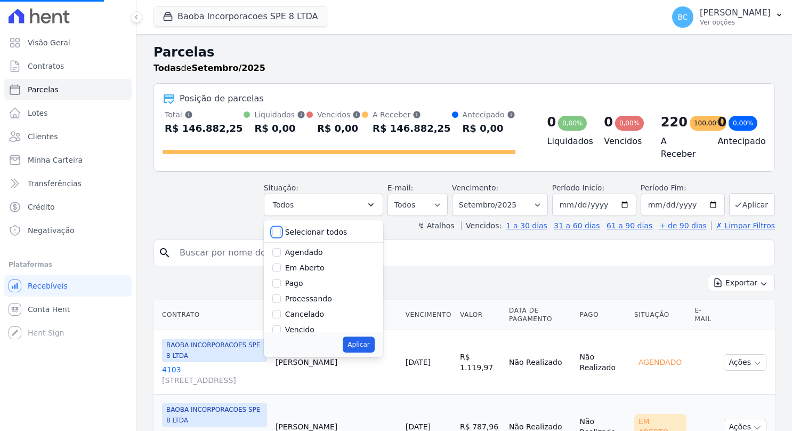
checkbox input "false"
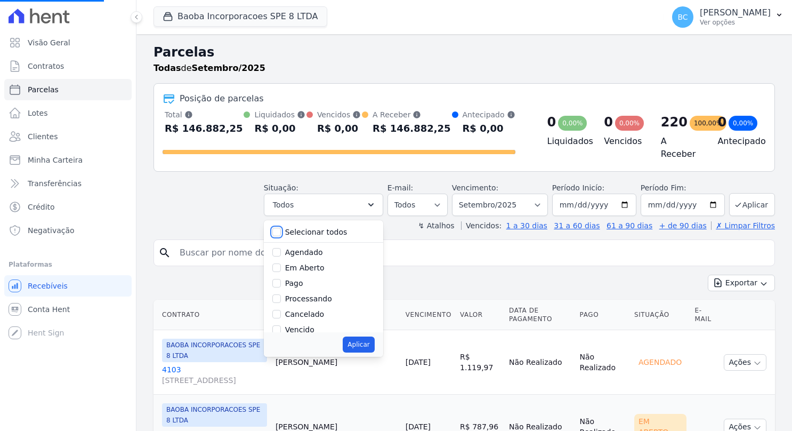
checkbox input "false"
click at [312, 252] on label "Agendado" at bounding box center [304, 252] width 38 height 9
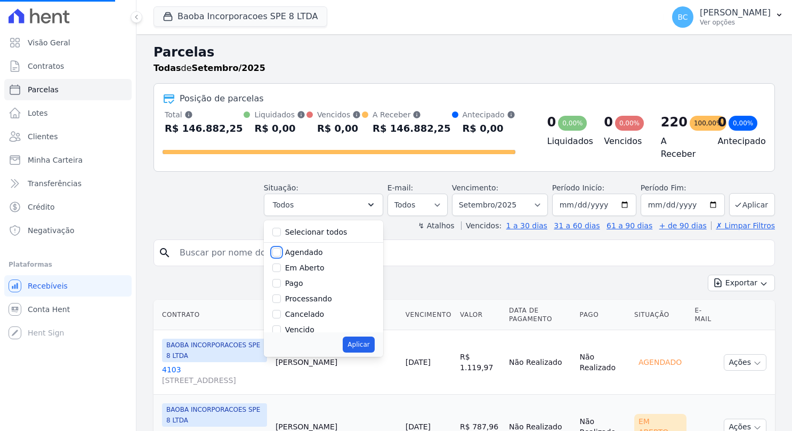
click at [281, 252] on input "Agendado" at bounding box center [276, 252] width 9 height 9
checkbox input "true"
click at [366, 339] on button "Aplicar" at bounding box center [358, 344] width 31 height 16
select select "scheduled"
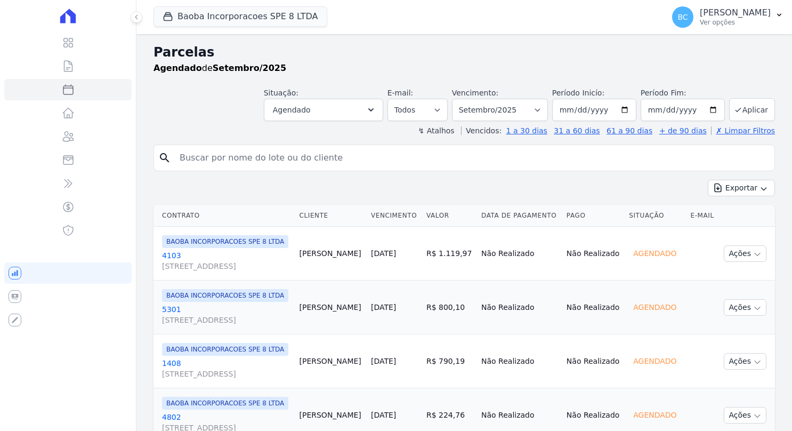
select select
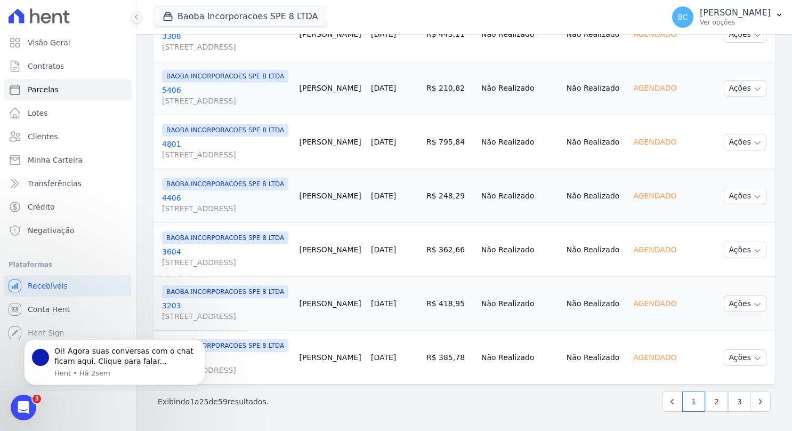
scroll to position [1457, 0]
click at [203, 343] on icon "Dismiss notification" at bounding box center [202, 342] width 4 height 4
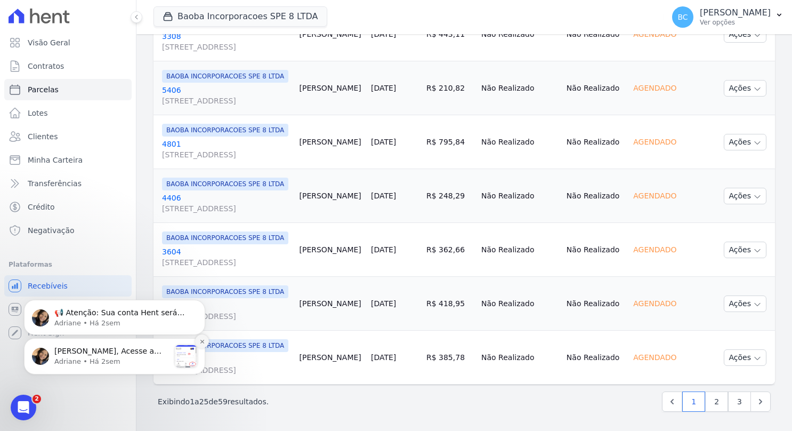
click at [204, 341] on icon "Dismiss notification" at bounding box center [202, 341] width 6 height 6
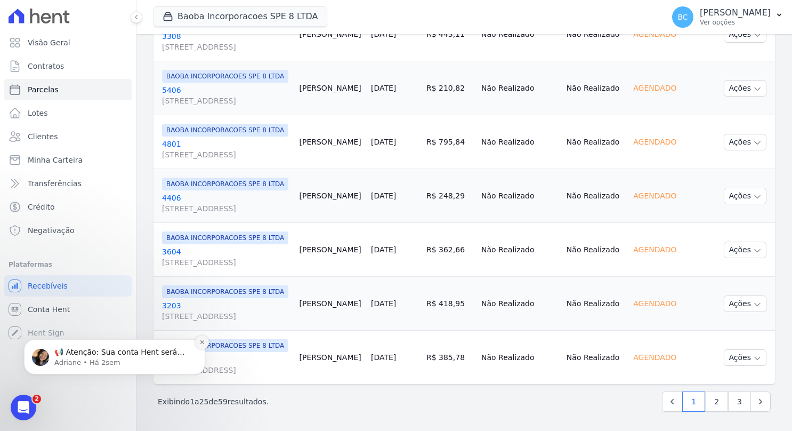
click at [201, 344] on icon "Dismiss notification" at bounding box center [202, 342] width 6 height 6
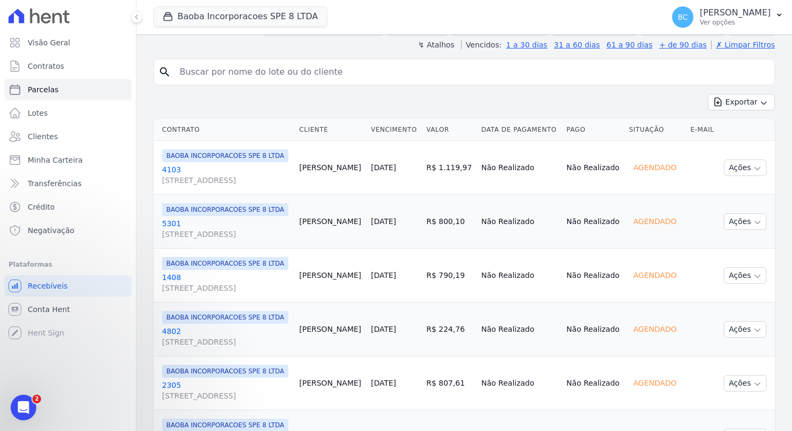
scroll to position [71, 0]
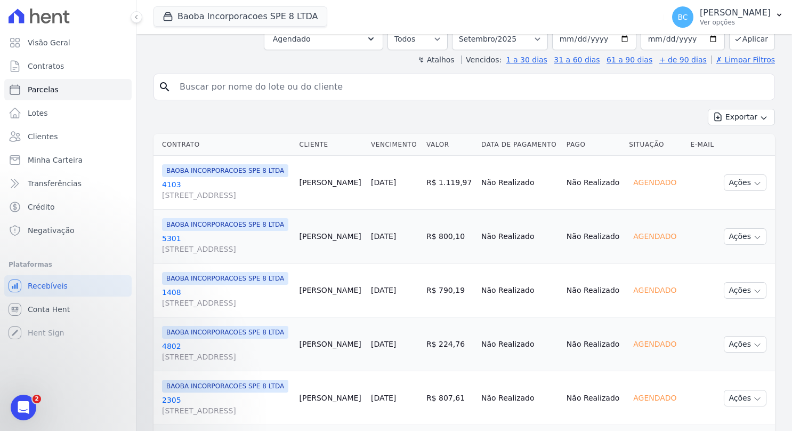
drag, startPoint x: 325, startPoint y: 175, endPoint x: 424, endPoint y: 211, distance: 105.2
click at [424, 209] on tr "BAOBA INCORPORACOES SPE 8 LTDA 4103 AV SETE DE SETEMBRO, 4995, LOJA 02 COND NEW…" at bounding box center [463, 183] width 621 height 54
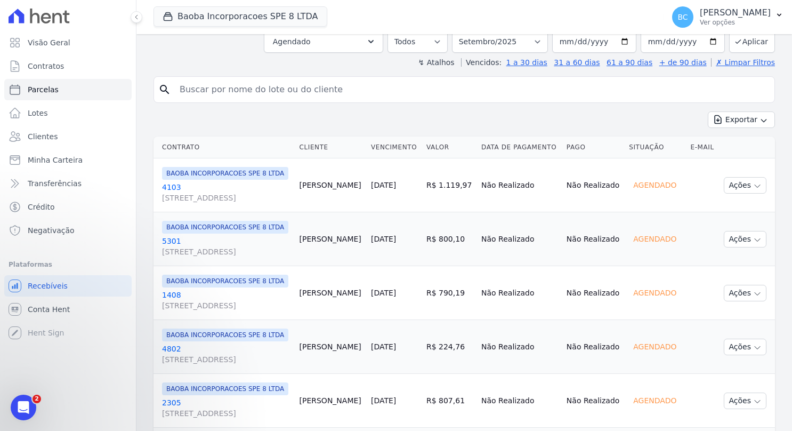
scroll to position [0, 0]
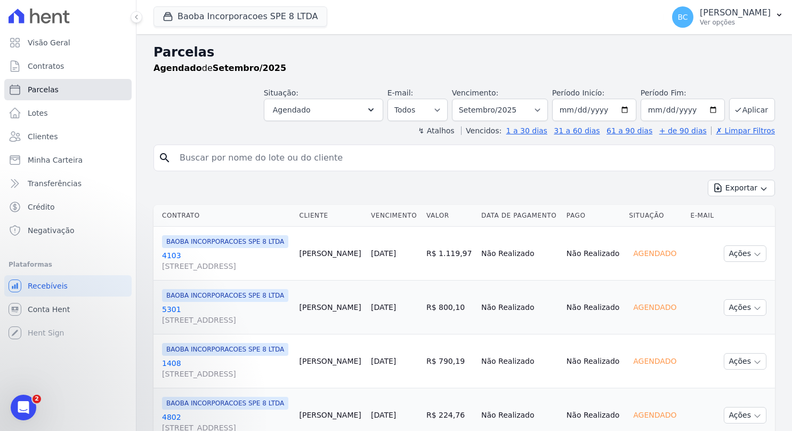
click at [47, 93] on span "Parcelas" at bounding box center [43, 89] width 31 height 11
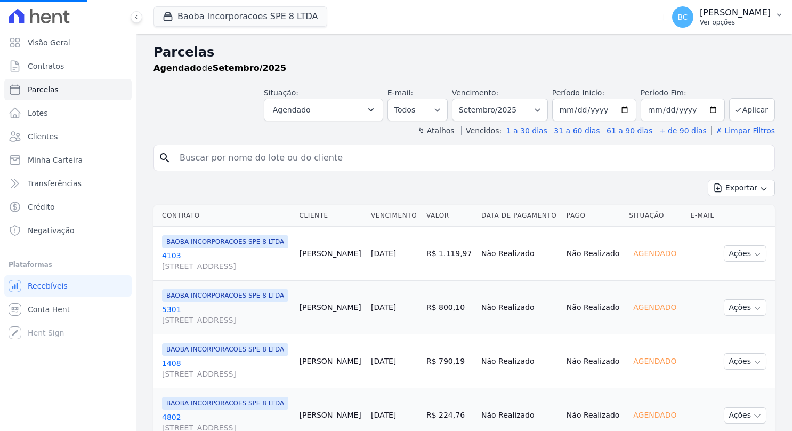
select select
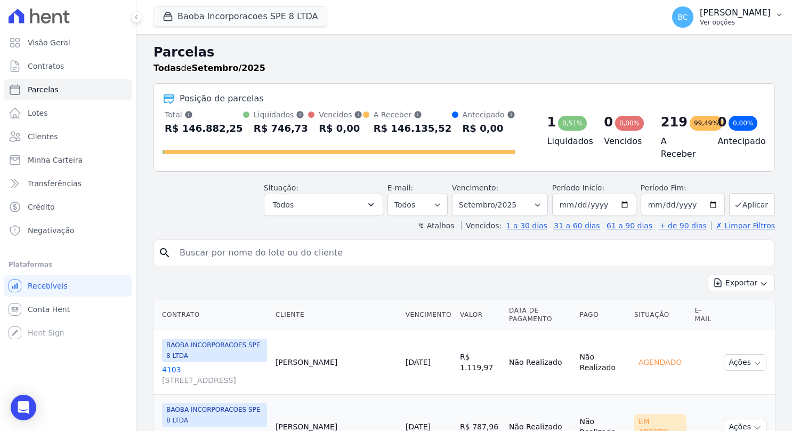
click at [700, 21] on p "Ver opções" at bounding box center [735, 22] width 71 height 9
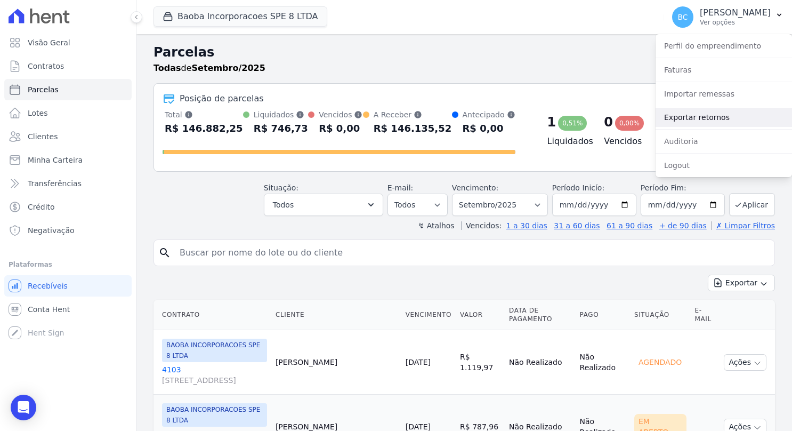
click at [699, 111] on link "Exportar retornos" at bounding box center [724, 117] width 136 height 19
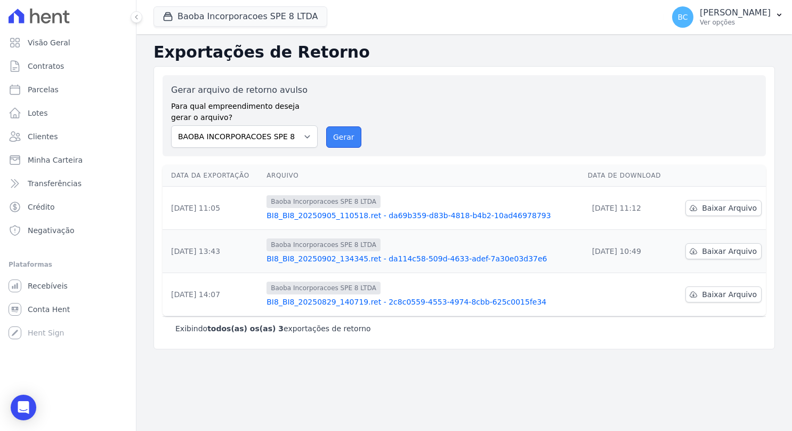
click at [344, 140] on button "Gerar" at bounding box center [343, 136] width 35 height 21
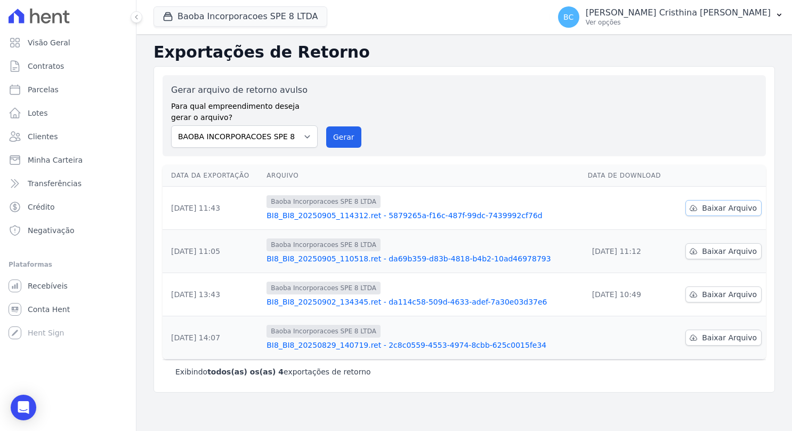
click at [739, 209] on span "Baixar Arquivo" at bounding box center [729, 208] width 55 height 11
